Goal: Task Accomplishment & Management: Complete application form

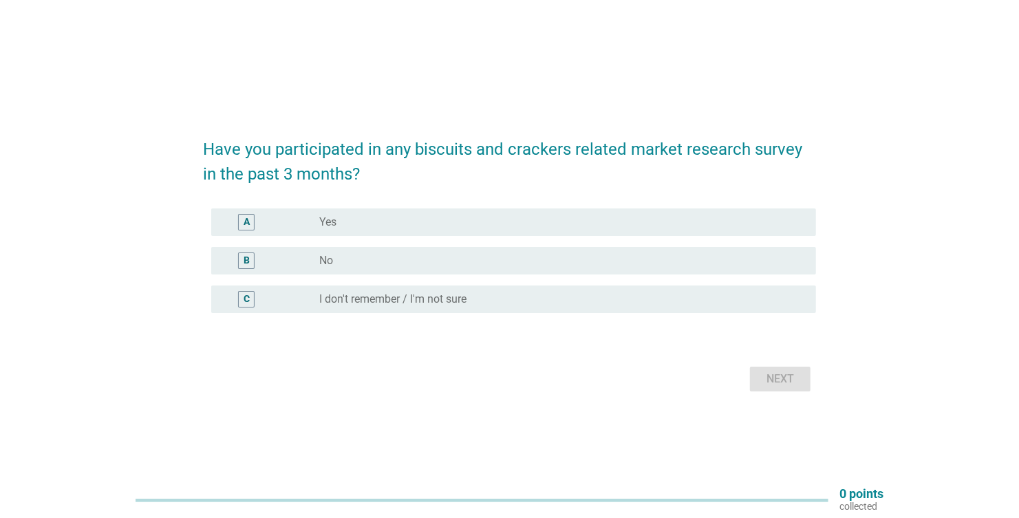
click at [250, 254] on div "B" at bounding box center [246, 260] width 17 height 17
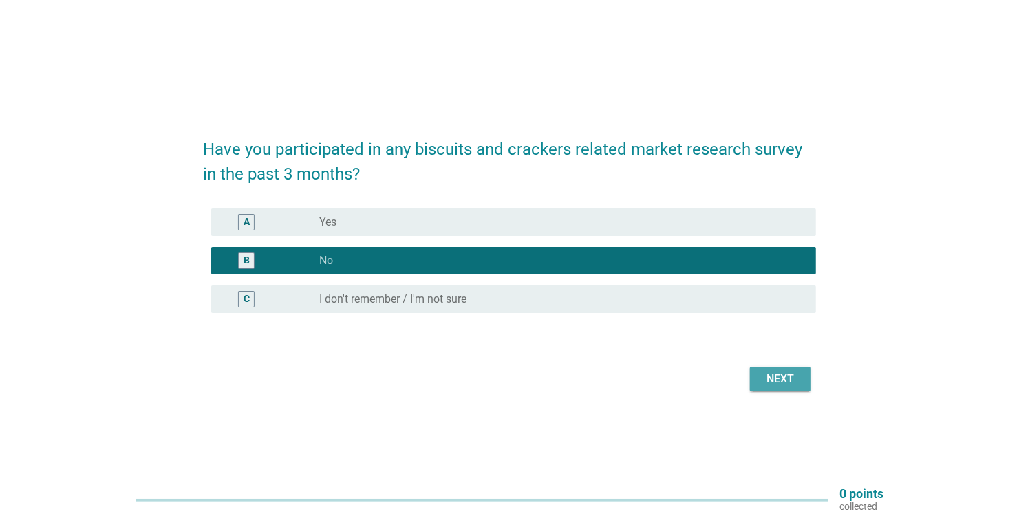
click at [774, 385] on div "Next" at bounding box center [780, 379] width 39 height 17
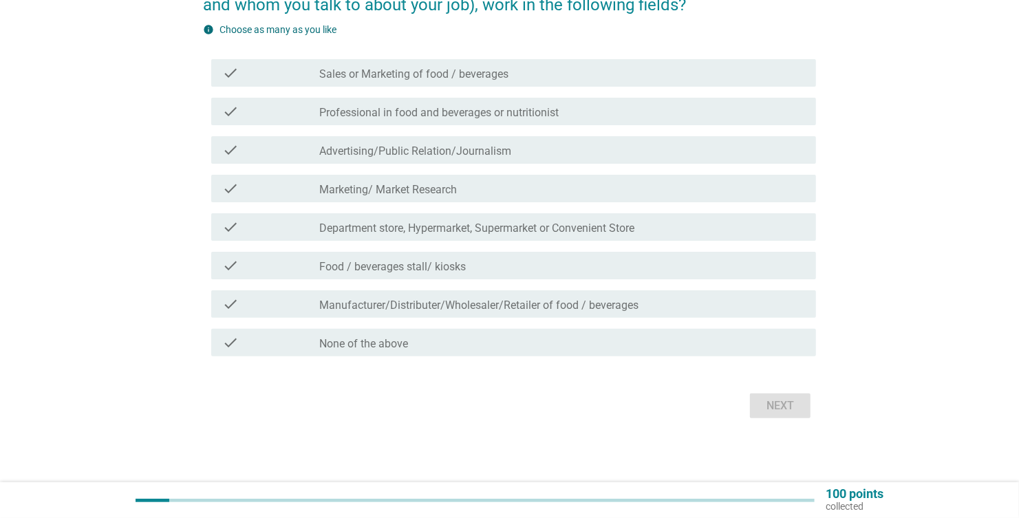
scroll to position [109, 0]
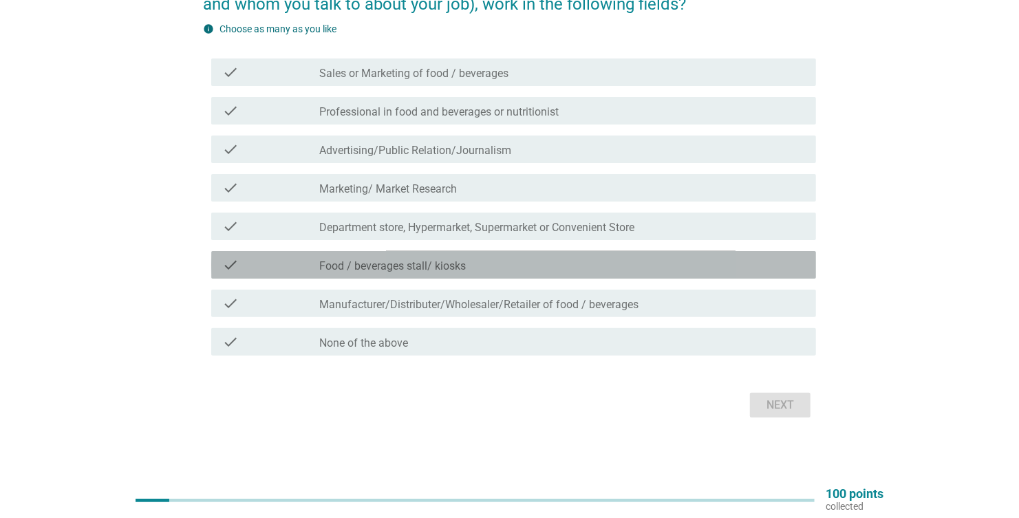
click at [265, 265] on div "check" at bounding box center [270, 265] width 97 height 17
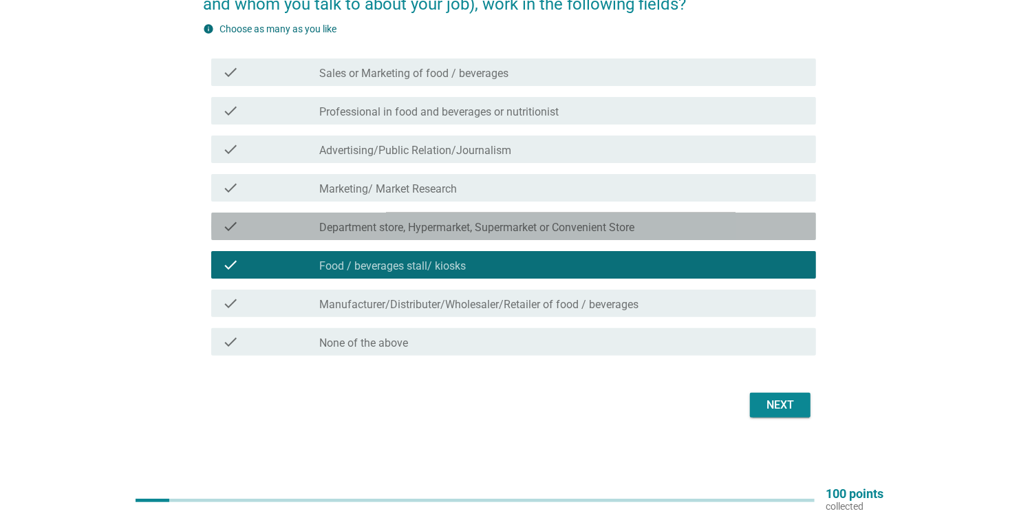
click at [279, 232] on div "check" at bounding box center [270, 226] width 97 height 17
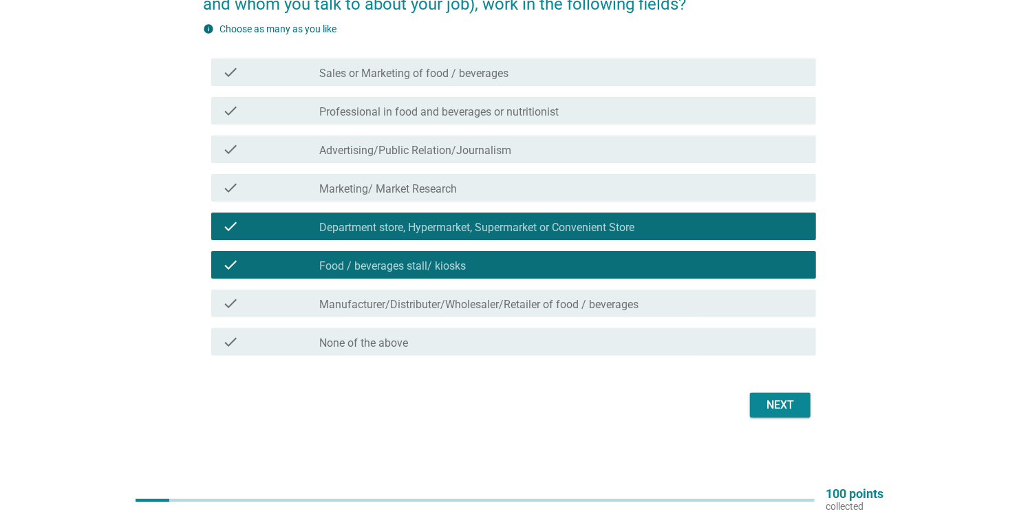
click at [786, 400] on div "Next" at bounding box center [780, 405] width 39 height 17
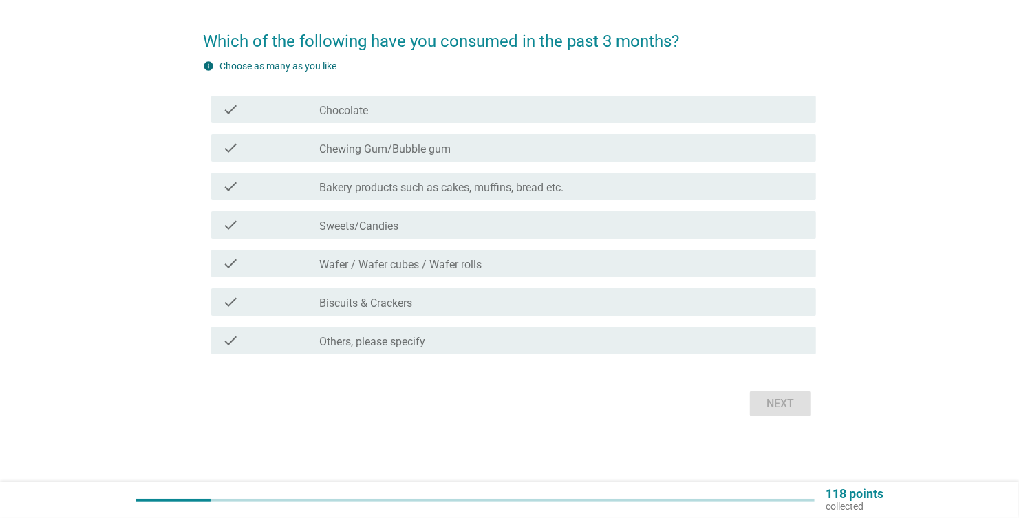
scroll to position [0, 0]
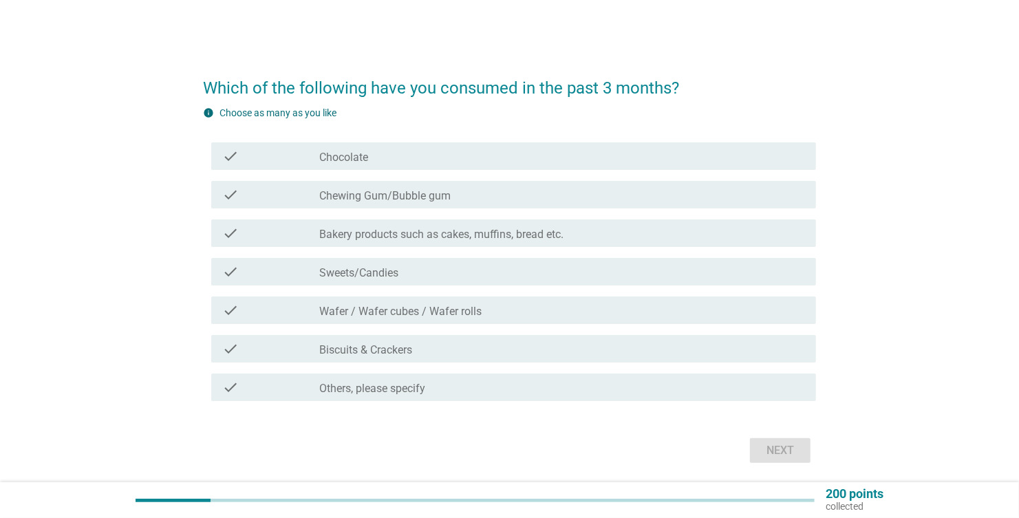
click at [235, 161] on icon "check" at bounding box center [230, 156] width 17 height 17
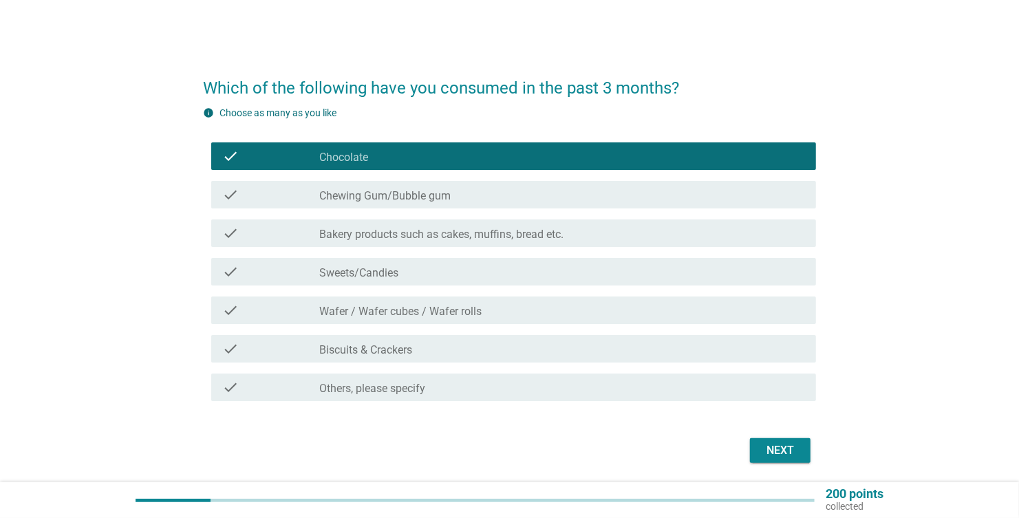
click at [238, 235] on icon "check" at bounding box center [230, 233] width 17 height 17
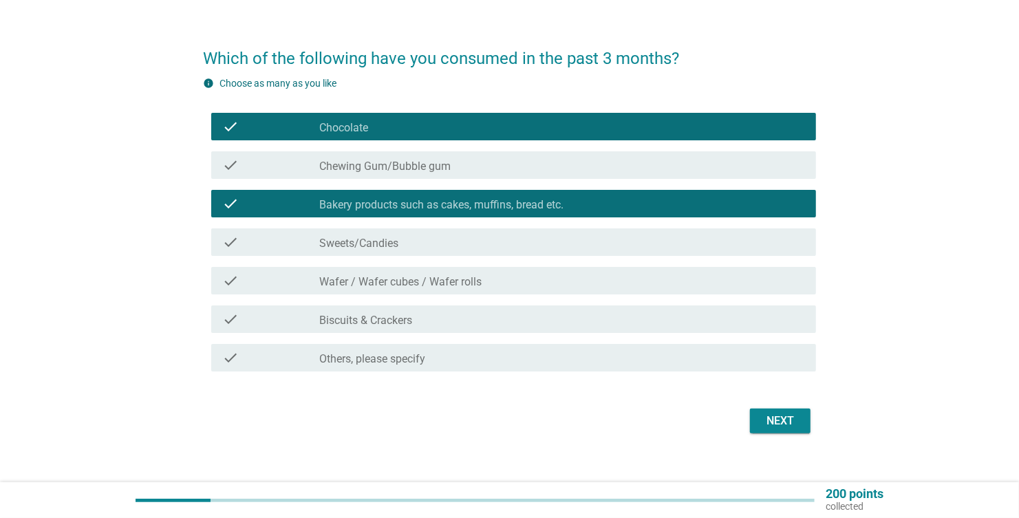
scroll to position [46, 0]
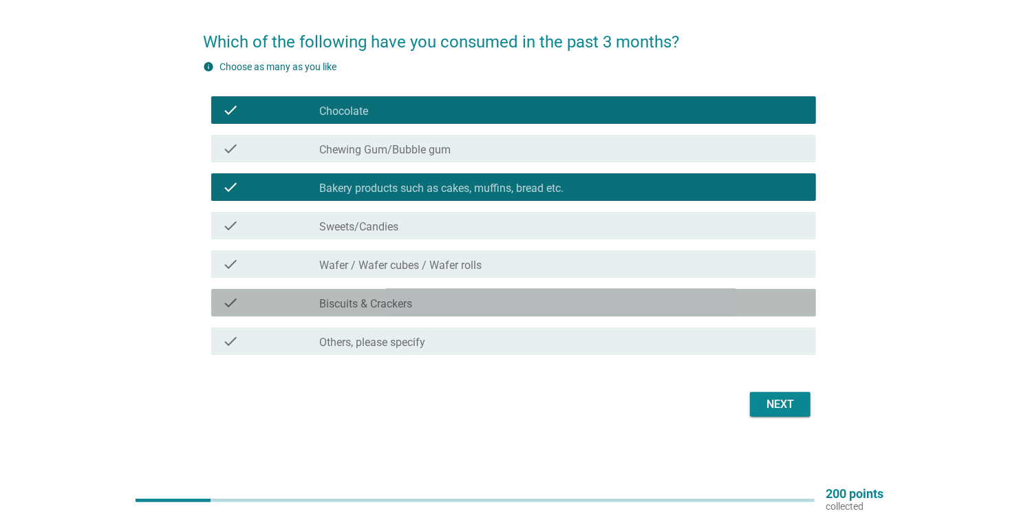
click at [234, 305] on icon "check" at bounding box center [230, 302] width 17 height 17
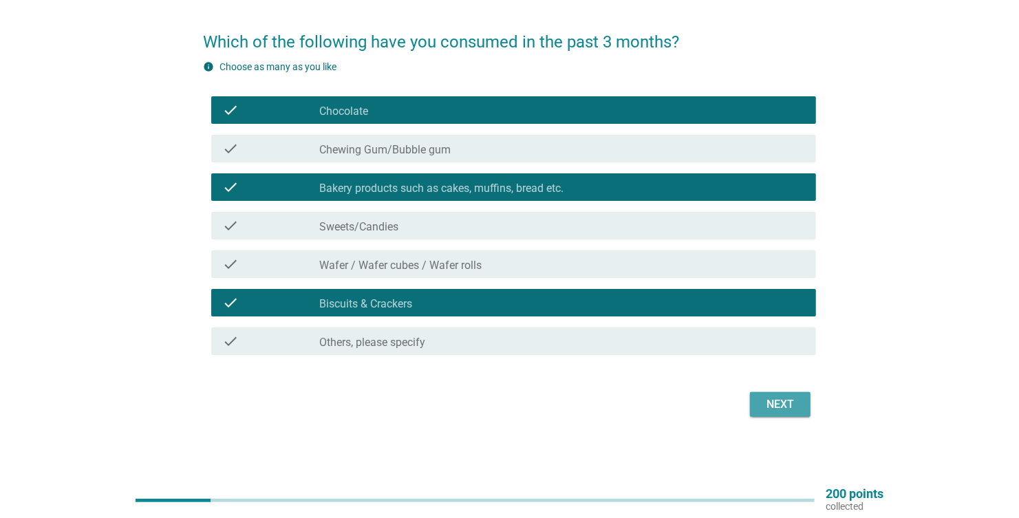
click at [771, 402] on div "Next" at bounding box center [780, 404] width 39 height 17
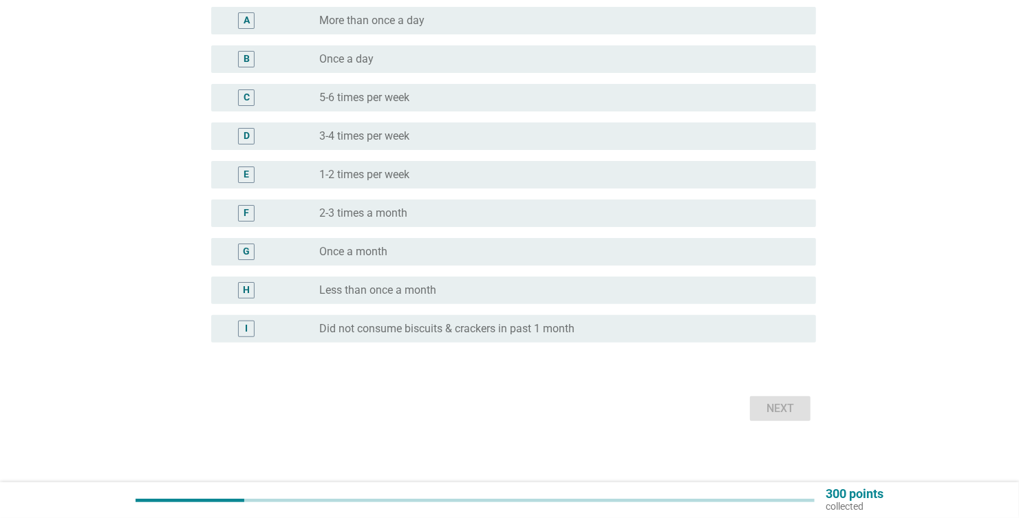
scroll to position [119, 0]
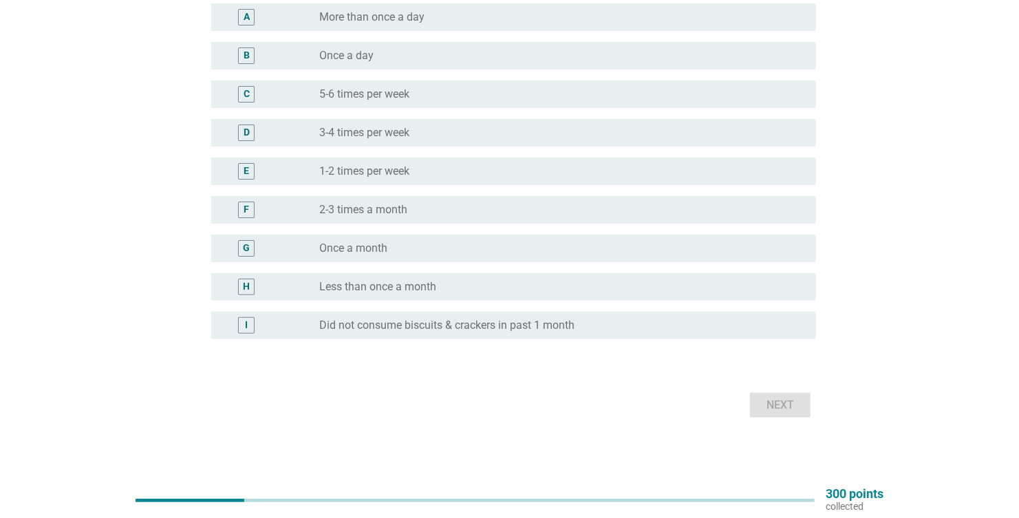
click at [250, 207] on div "F" at bounding box center [246, 210] width 17 height 17
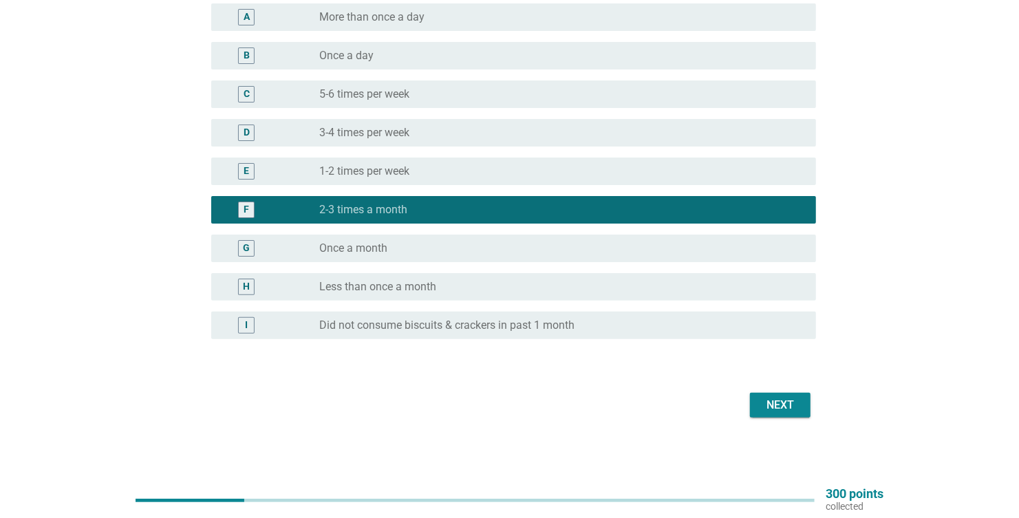
click at [780, 406] on div "Next" at bounding box center [780, 405] width 39 height 17
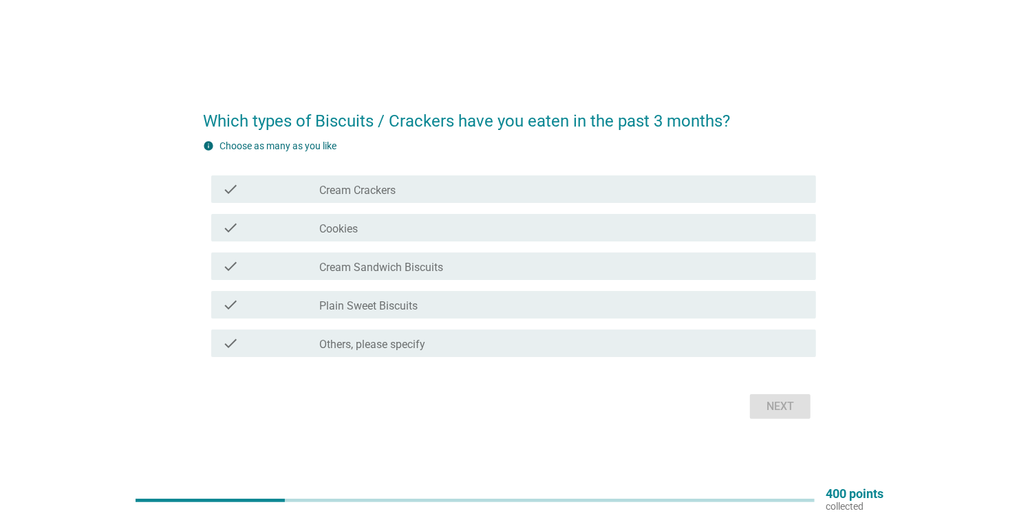
click at [296, 193] on div "check" at bounding box center [270, 189] width 97 height 17
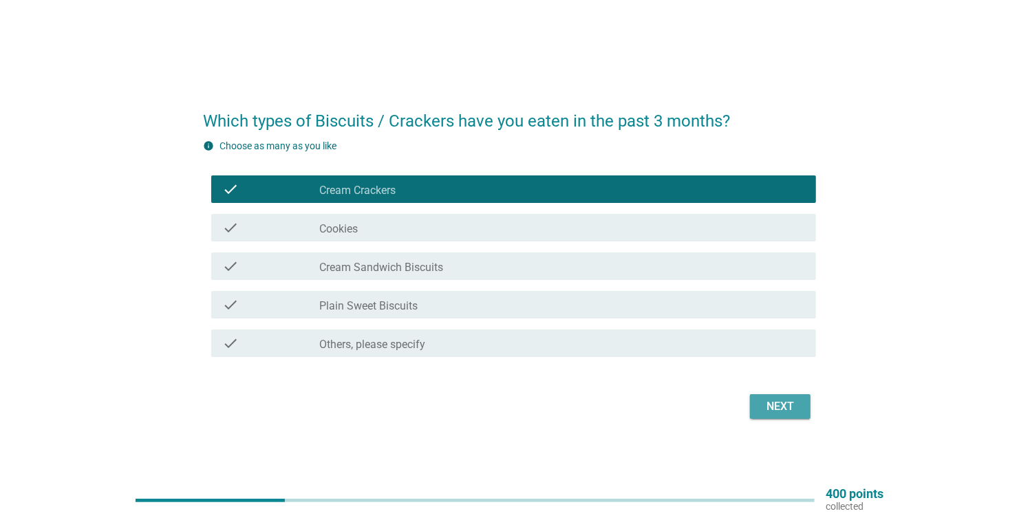
click at [768, 408] on div "Next" at bounding box center [780, 406] width 39 height 17
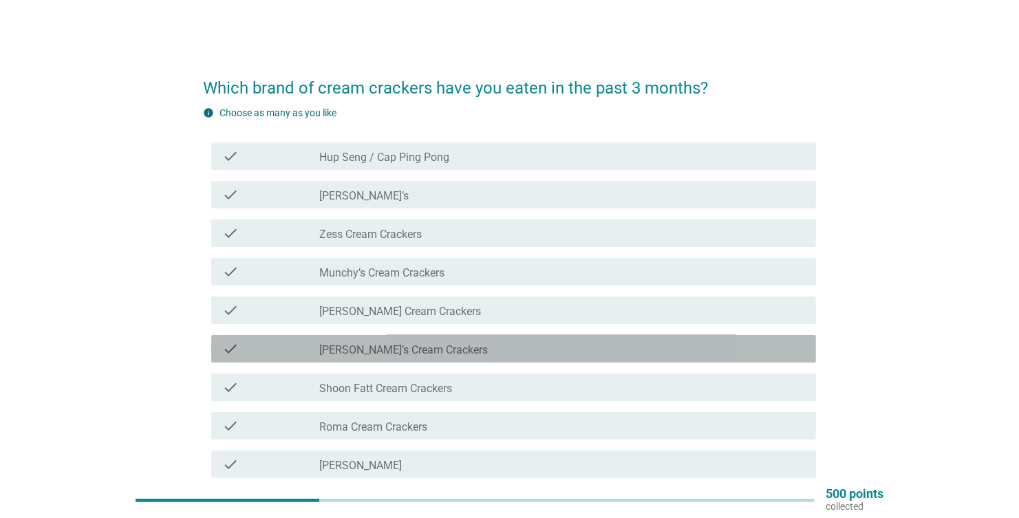
click at [327, 352] on label "[PERSON_NAME]’s Cream Crackers" at bounding box center [403, 350] width 169 height 14
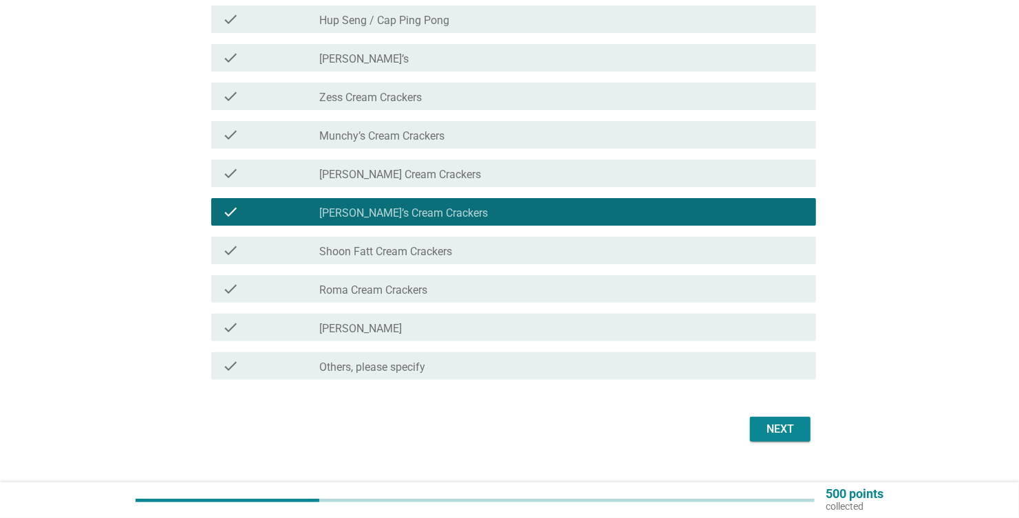
scroll to position [137, 0]
click at [790, 429] on div "Next" at bounding box center [780, 429] width 39 height 17
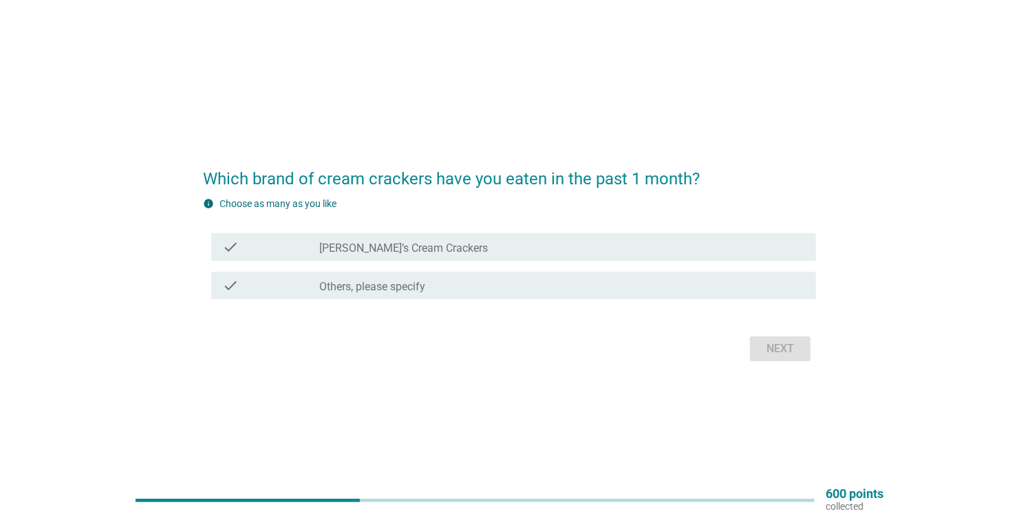
click at [270, 252] on div "check" at bounding box center [270, 247] width 97 height 17
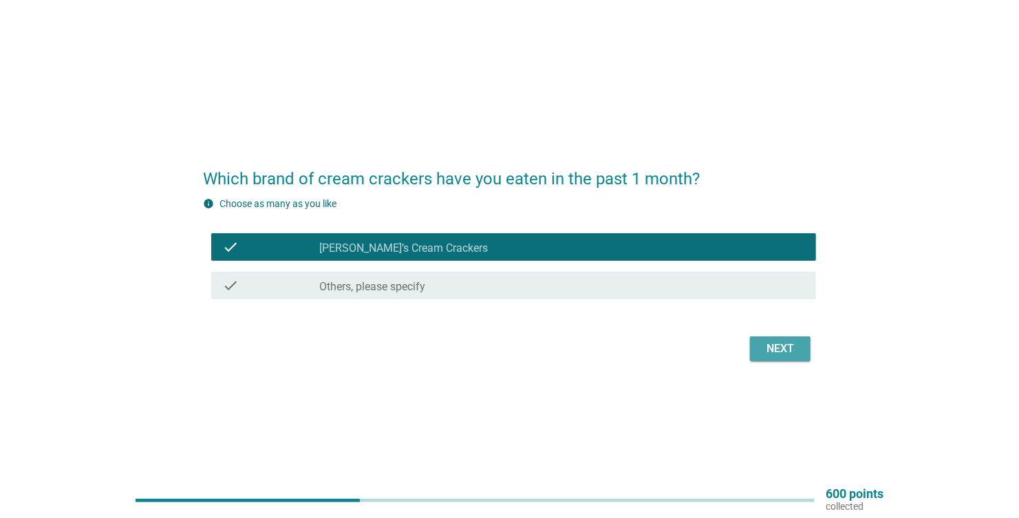
click at [768, 351] on div "Next" at bounding box center [780, 348] width 39 height 17
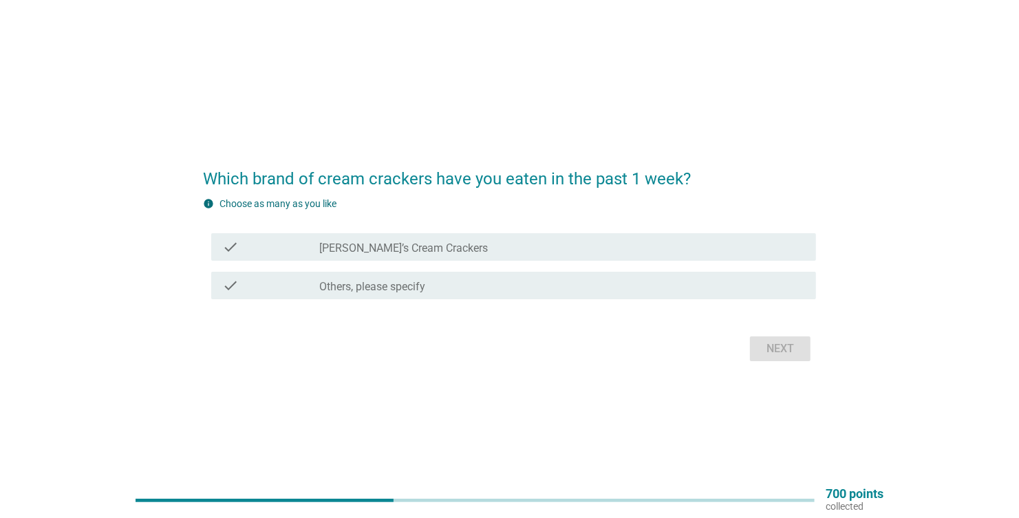
click at [289, 249] on div "check" at bounding box center [270, 247] width 97 height 17
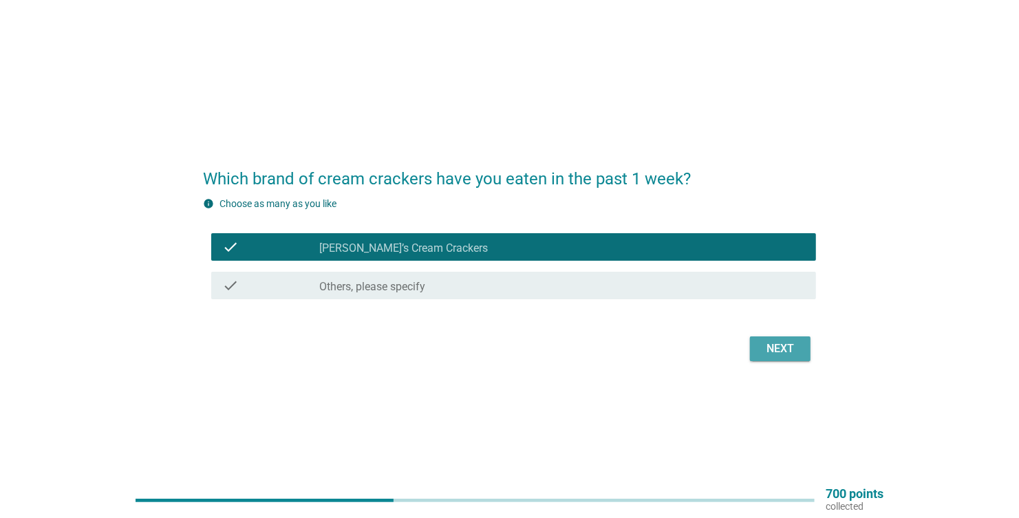
click at [774, 351] on div "Next" at bounding box center [780, 348] width 39 height 17
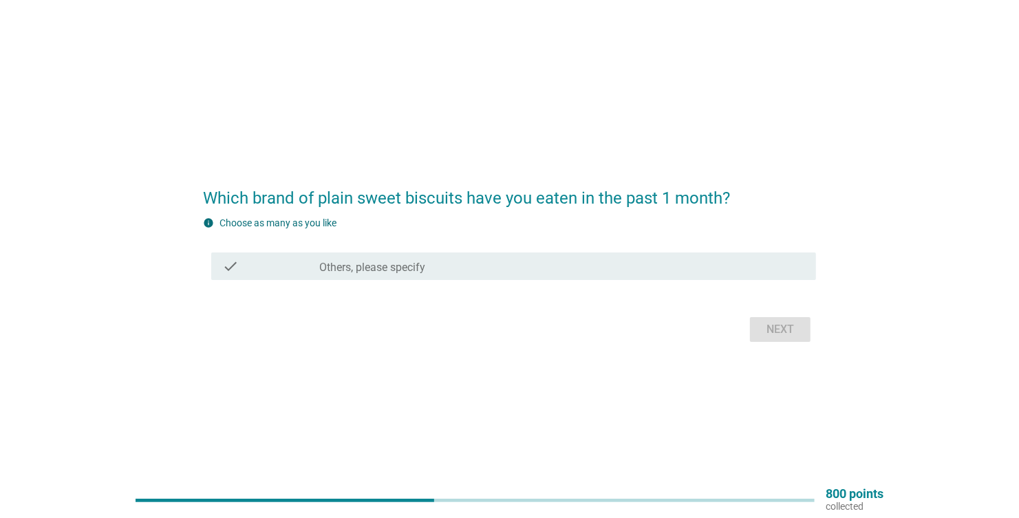
click at [349, 265] on label "Others, please specify" at bounding box center [372, 268] width 106 height 14
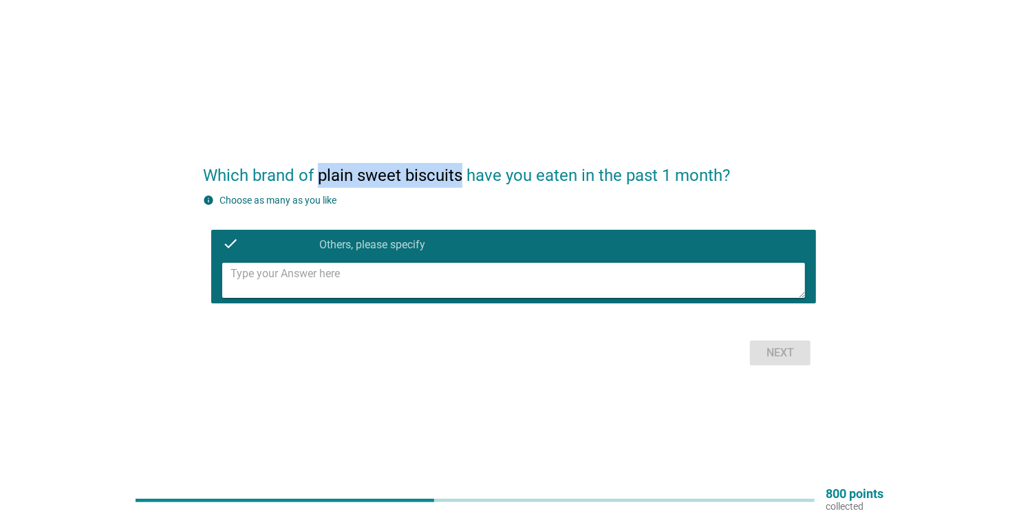
drag, startPoint x: 319, startPoint y: 171, endPoint x: 460, endPoint y: 173, distance: 141.0
click at [460, 173] on h2 "Which brand of plain sweet biscuits have you eaten in the past 1 month?" at bounding box center [509, 168] width 613 height 39
click at [255, 274] on textarea at bounding box center [517, 280] width 574 height 35
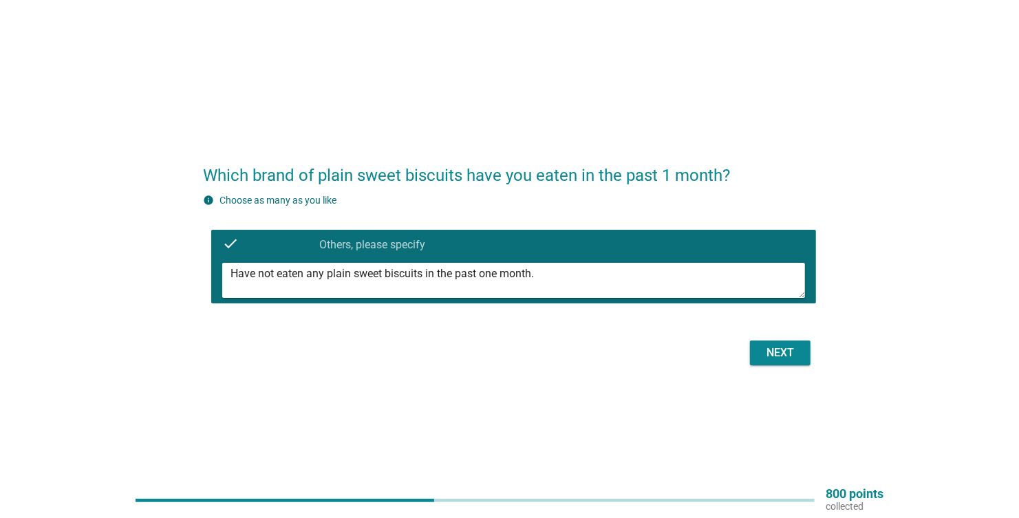
type textarea "Have not eaten any plain sweet biscuits in the past one month."
click at [763, 353] on div "Next" at bounding box center [780, 353] width 39 height 17
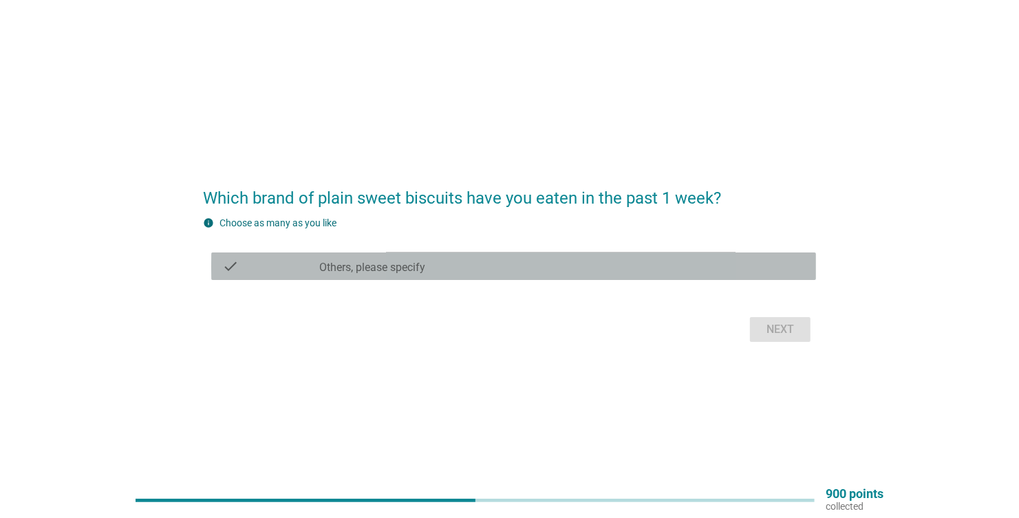
click at [265, 260] on div "check" at bounding box center [270, 266] width 97 height 17
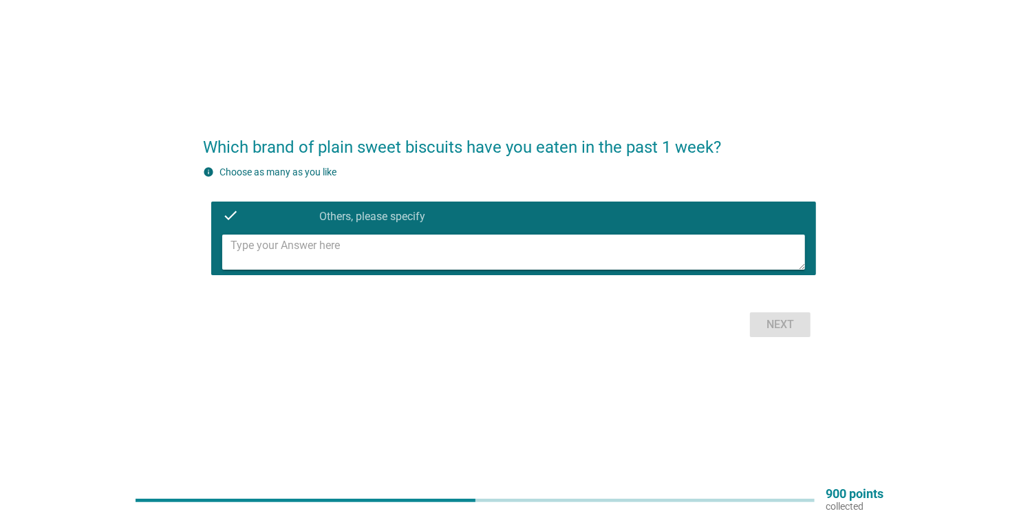
scroll to position [36, 0]
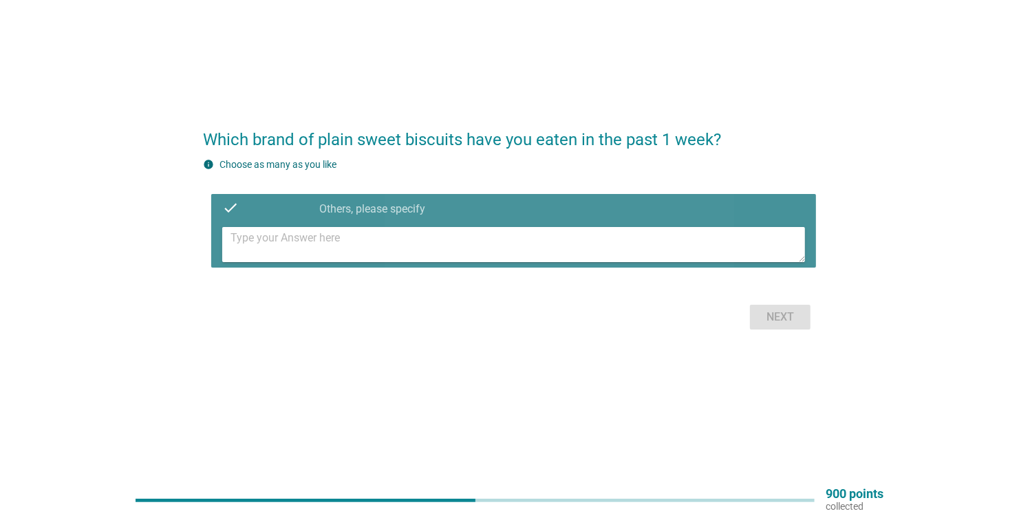
click at [270, 247] on textarea at bounding box center [517, 244] width 574 height 35
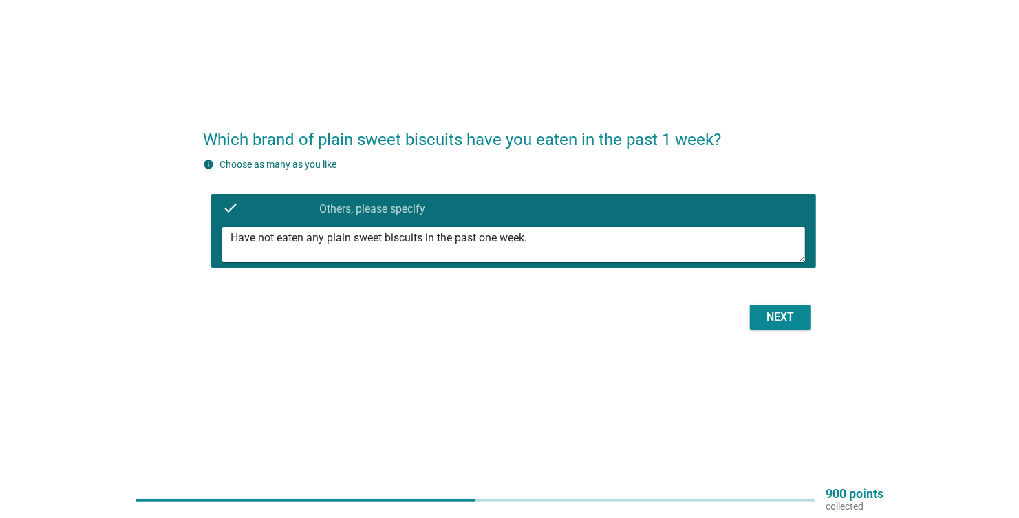
type textarea "Have not eaten any plain sweet biscuits in the past one week."
click at [788, 325] on button "Next" at bounding box center [780, 317] width 61 height 25
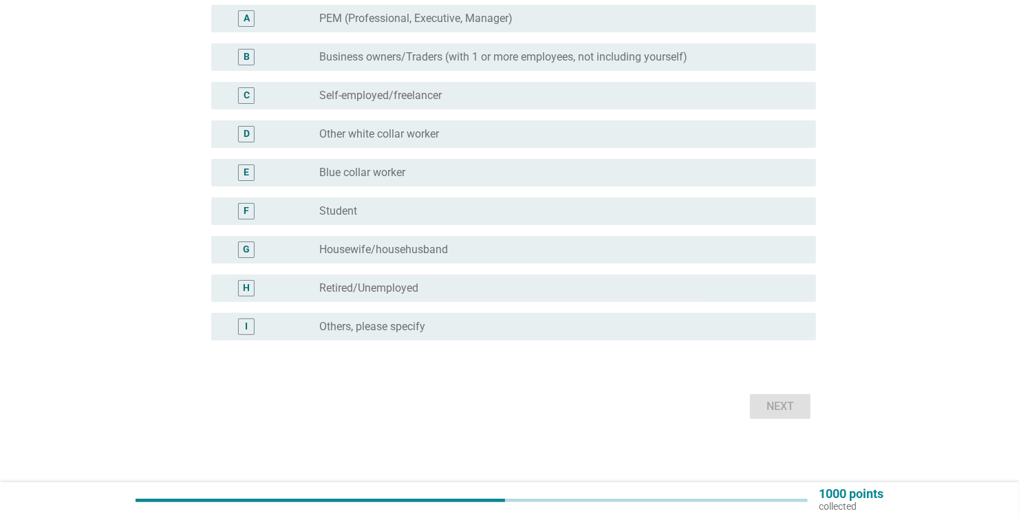
scroll to position [119, 0]
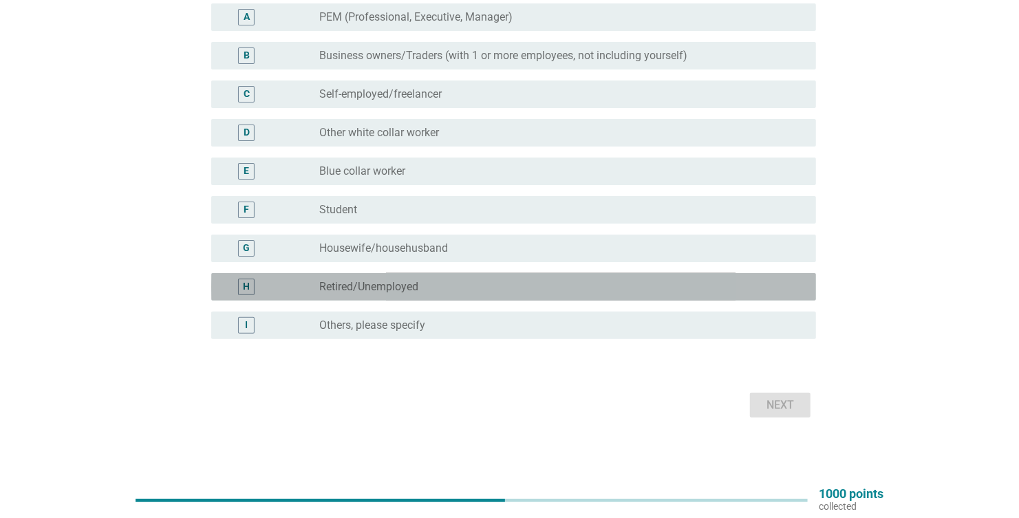
click at [329, 285] on label "Retired/Unemployed" at bounding box center [368, 287] width 99 height 14
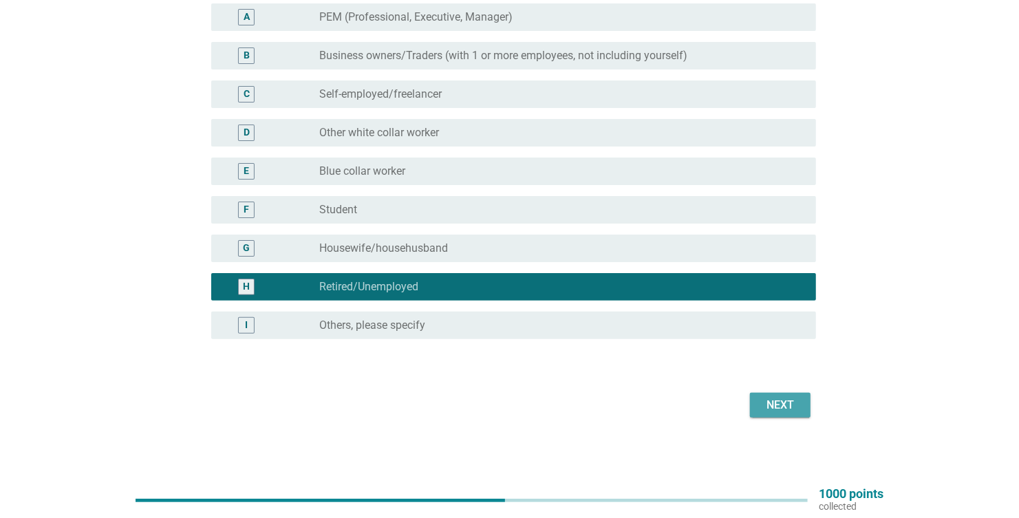
click at [782, 404] on div "Next" at bounding box center [780, 405] width 39 height 17
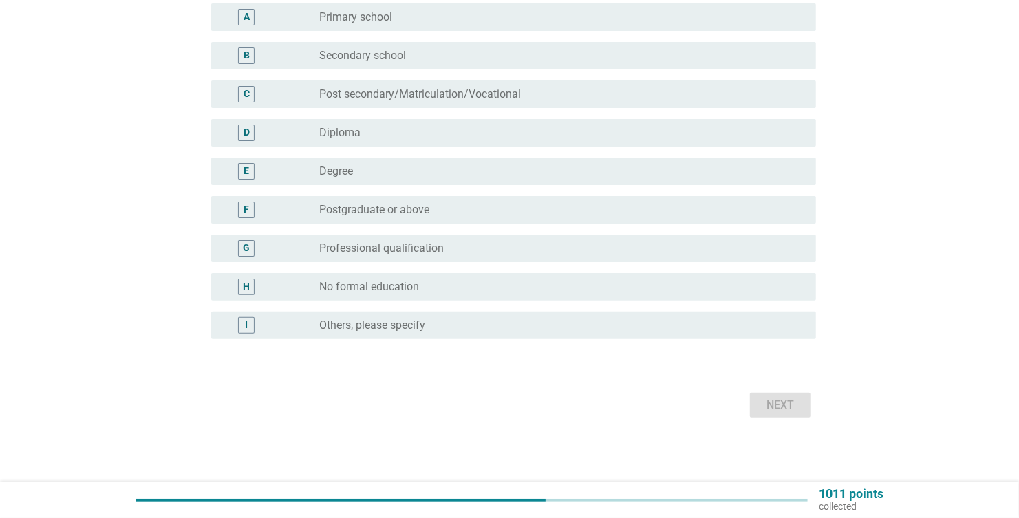
scroll to position [0, 0]
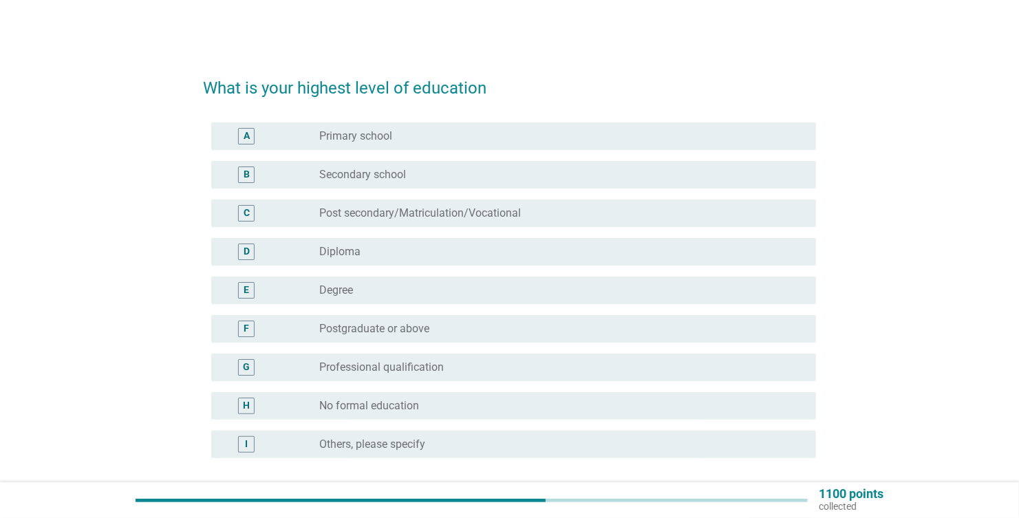
click at [338, 177] on label "Secondary school" at bounding box center [362, 175] width 87 height 14
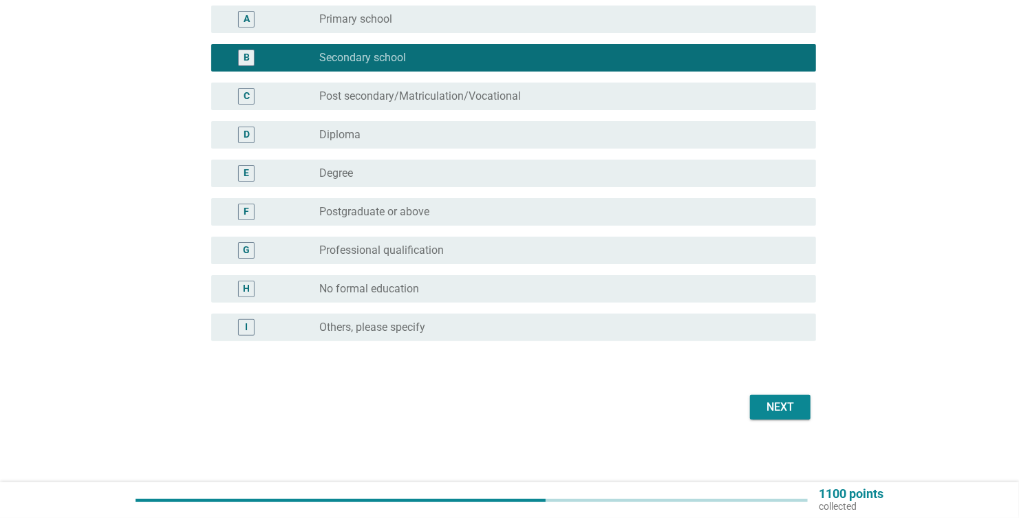
scroll to position [119, 0]
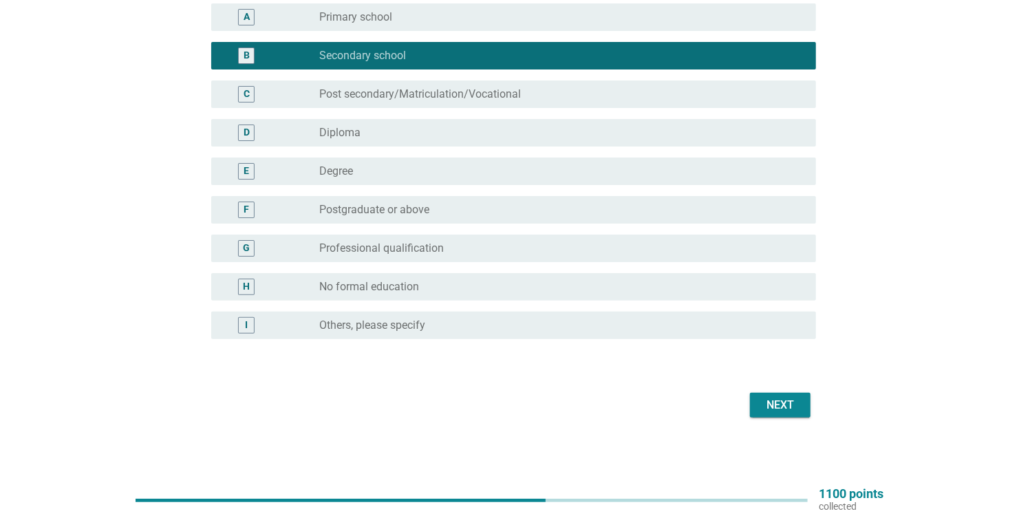
click at [795, 398] on div "Next" at bounding box center [780, 405] width 39 height 17
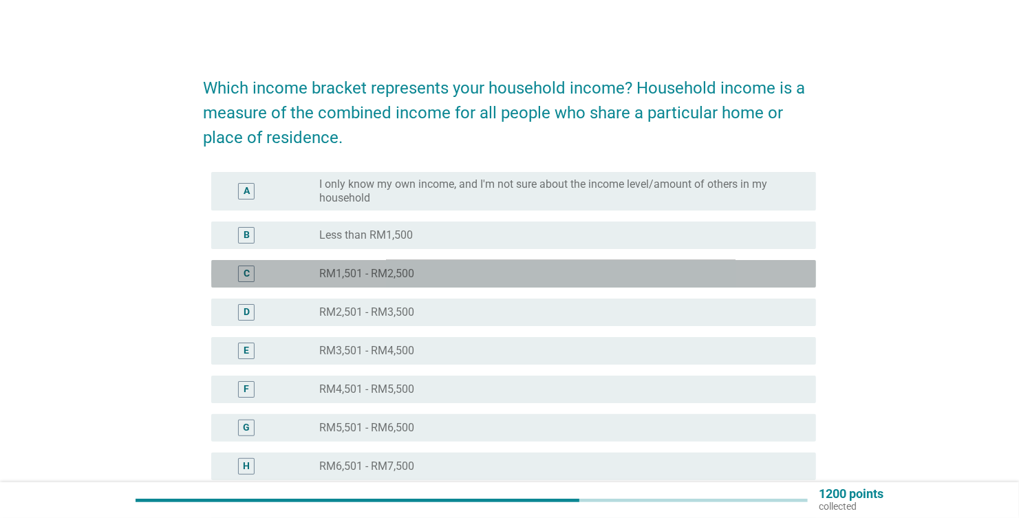
click at [329, 269] on label "RM1,501 - RM2,500" at bounding box center [366, 274] width 95 height 14
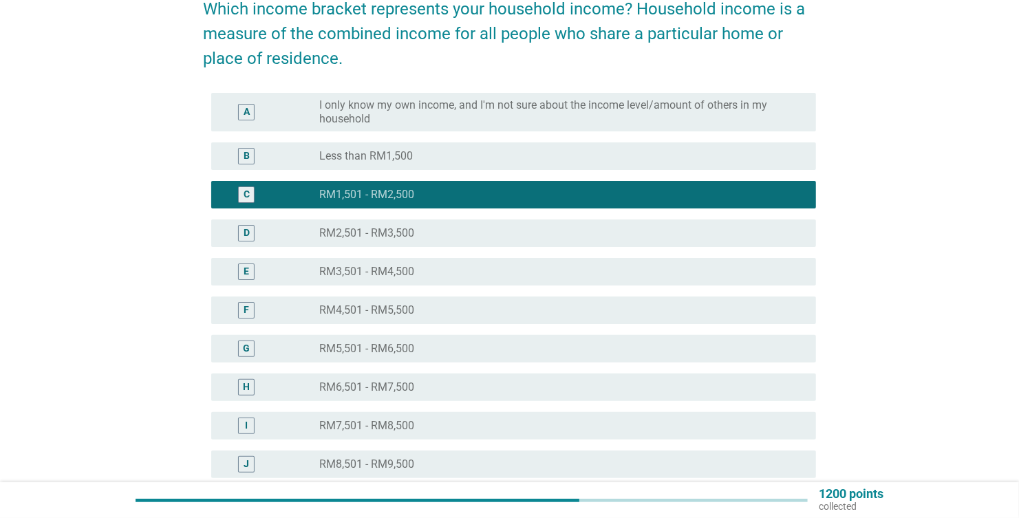
scroll to position [274, 0]
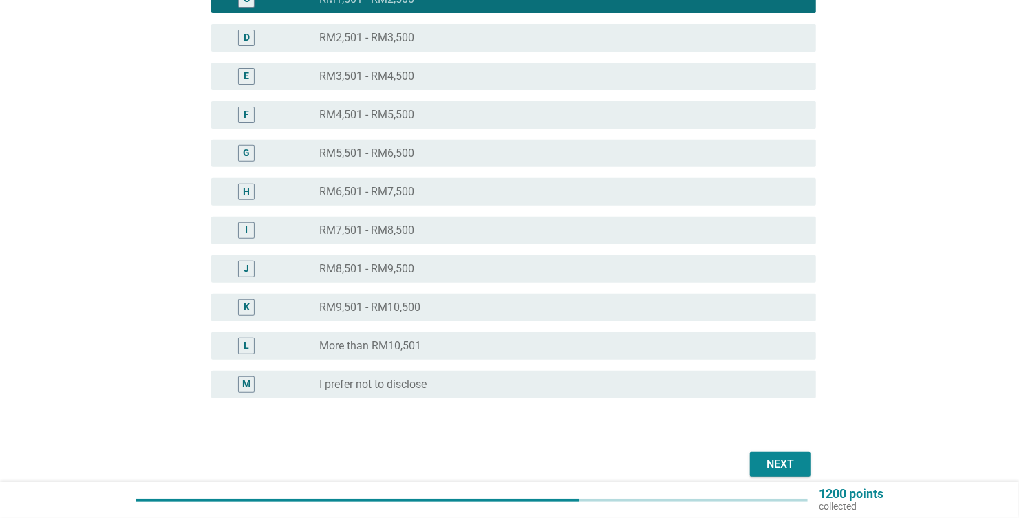
click at [789, 461] on div "Next" at bounding box center [780, 464] width 39 height 17
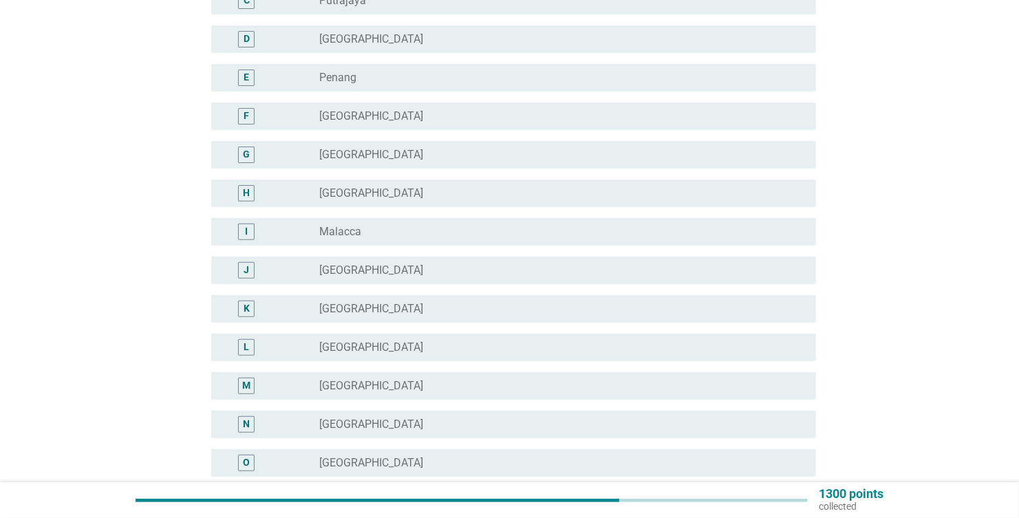
scroll to position [343, 0]
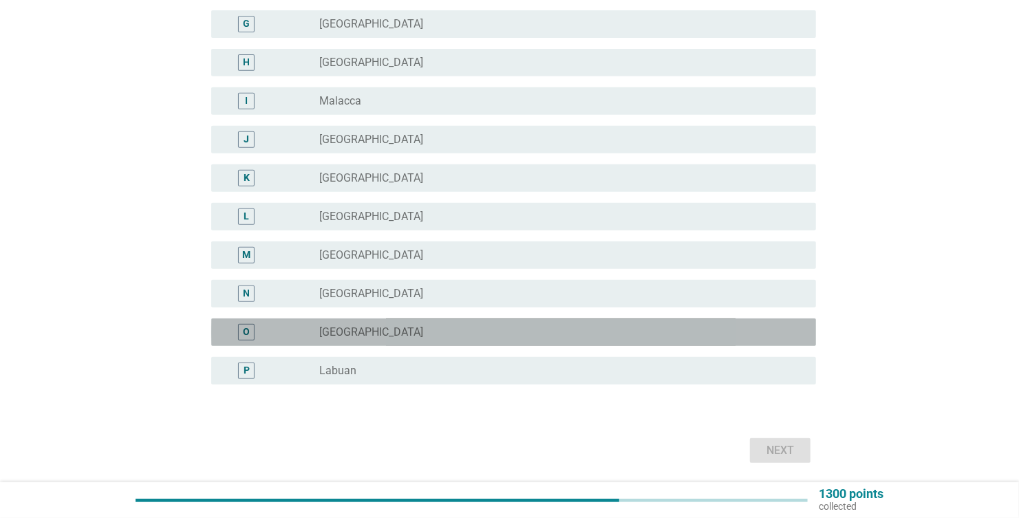
click at [261, 329] on div "O" at bounding box center [246, 332] width 49 height 17
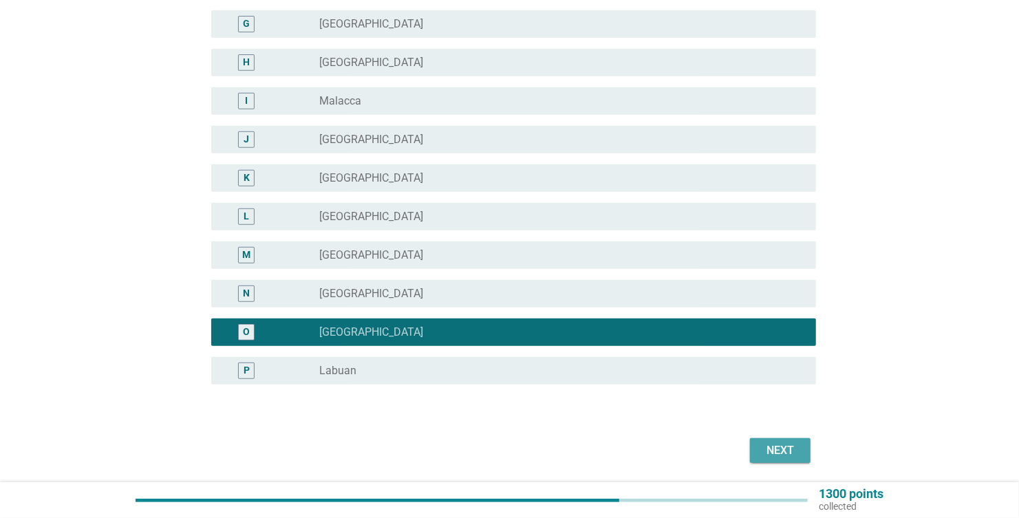
click at [779, 448] on div "Next" at bounding box center [780, 450] width 39 height 17
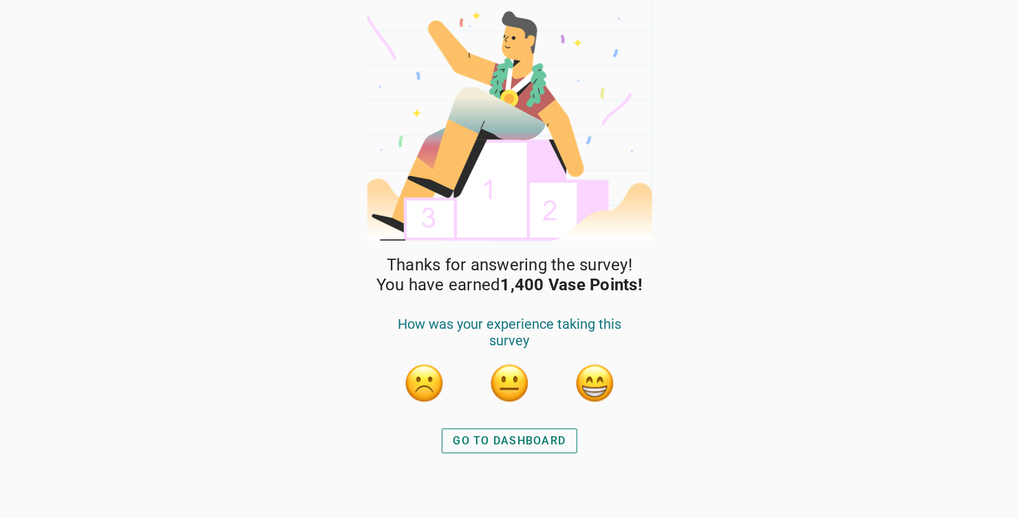
click at [596, 384] on button "button" at bounding box center [594, 382] width 41 height 41
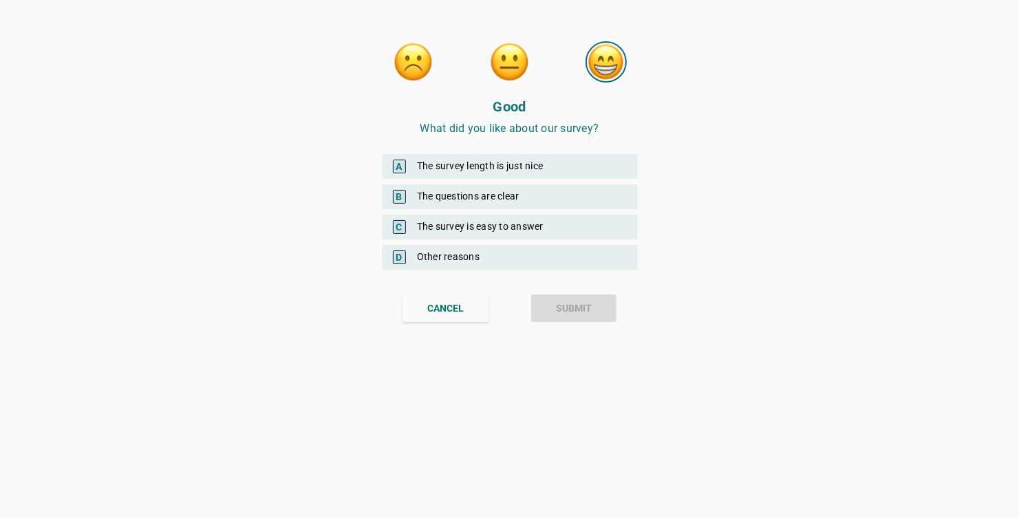
click at [433, 228] on div "C The survey is easy to answer" at bounding box center [510, 227] width 256 height 25
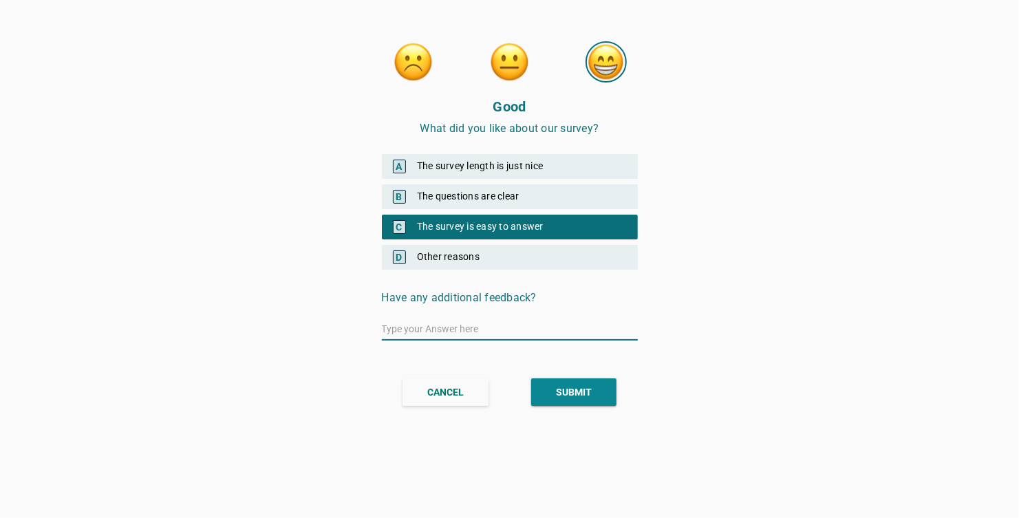
click at [570, 401] on button "SUBMIT" at bounding box center [573, 392] width 85 height 28
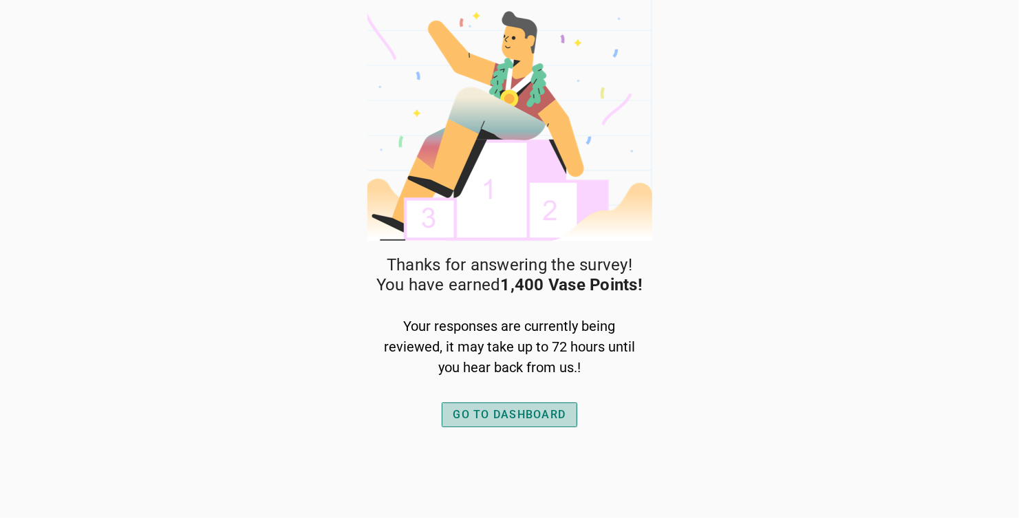
click at [469, 408] on div "GO TO DASHBOARD" at bounding box center [509, 414] width 113 height 17
